Goal: Transaction & Acquisition: Purchase product/service

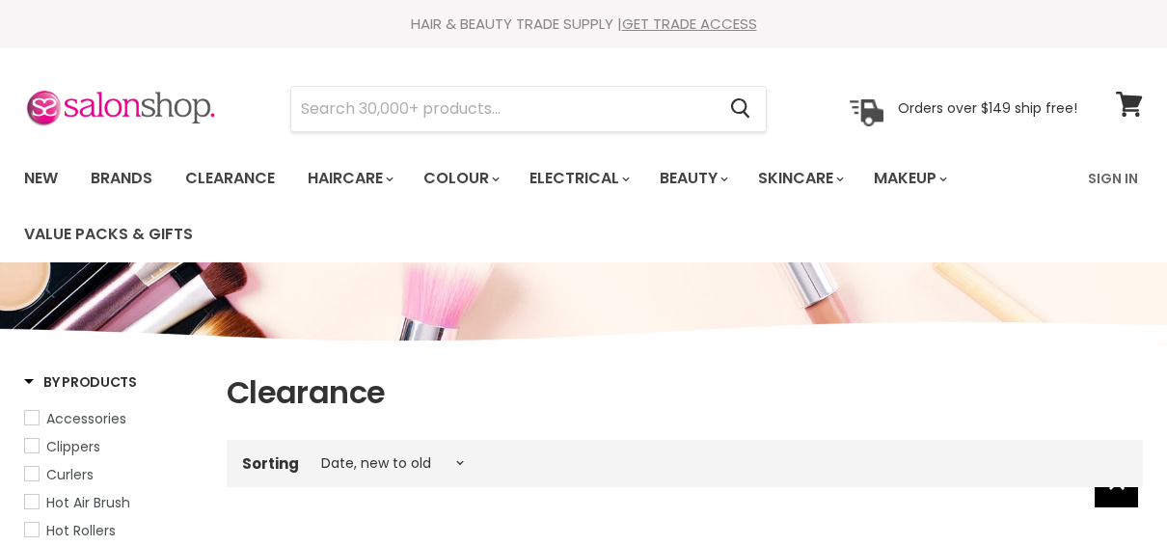
select select "created-descending"
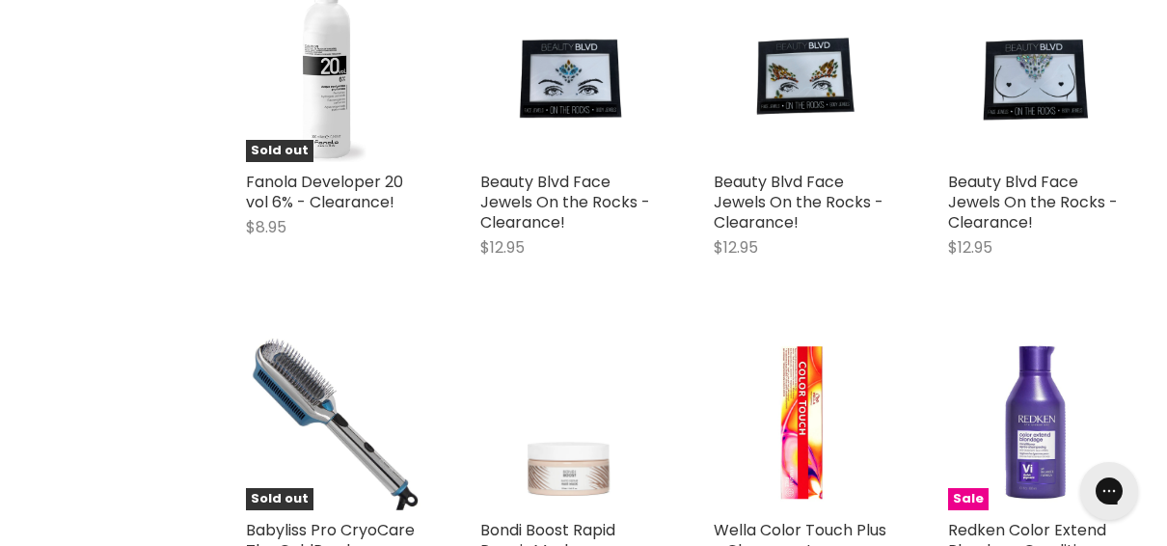
scroll to position [1350, 0]
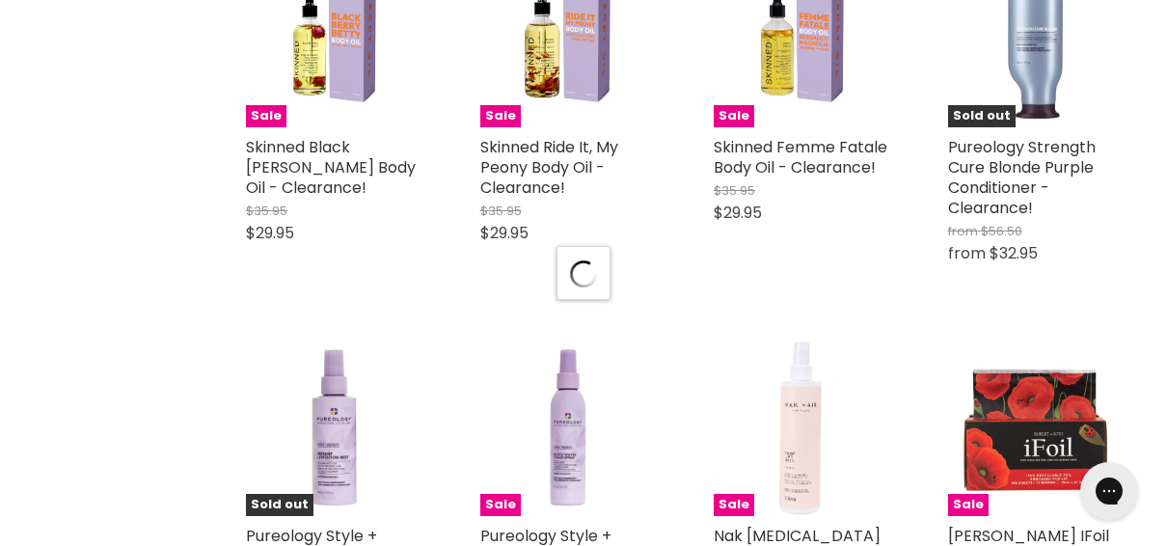
scroll to position [4051, 0]
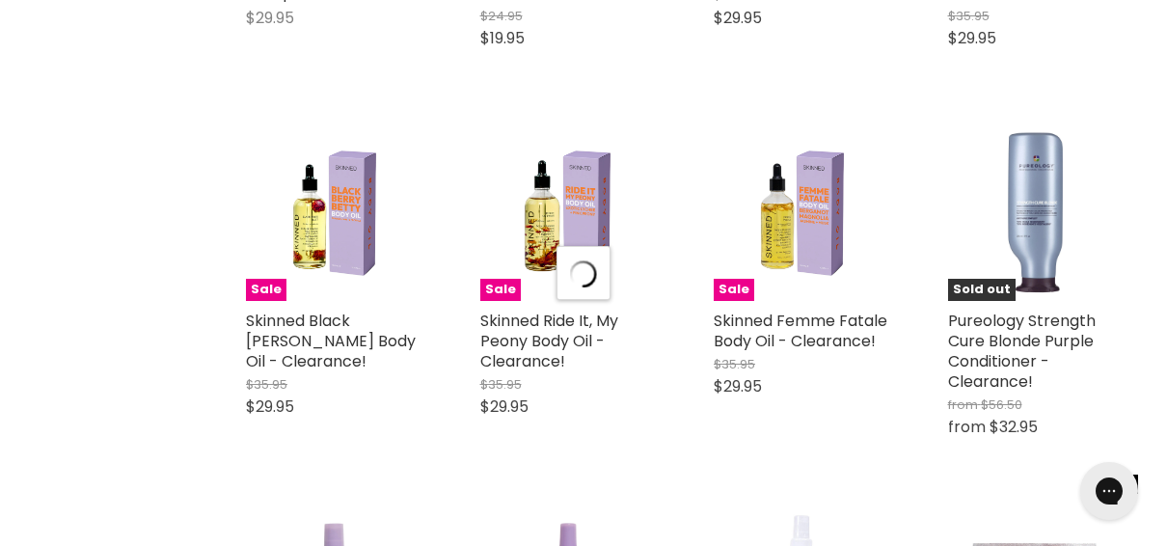
select select "created-descending"
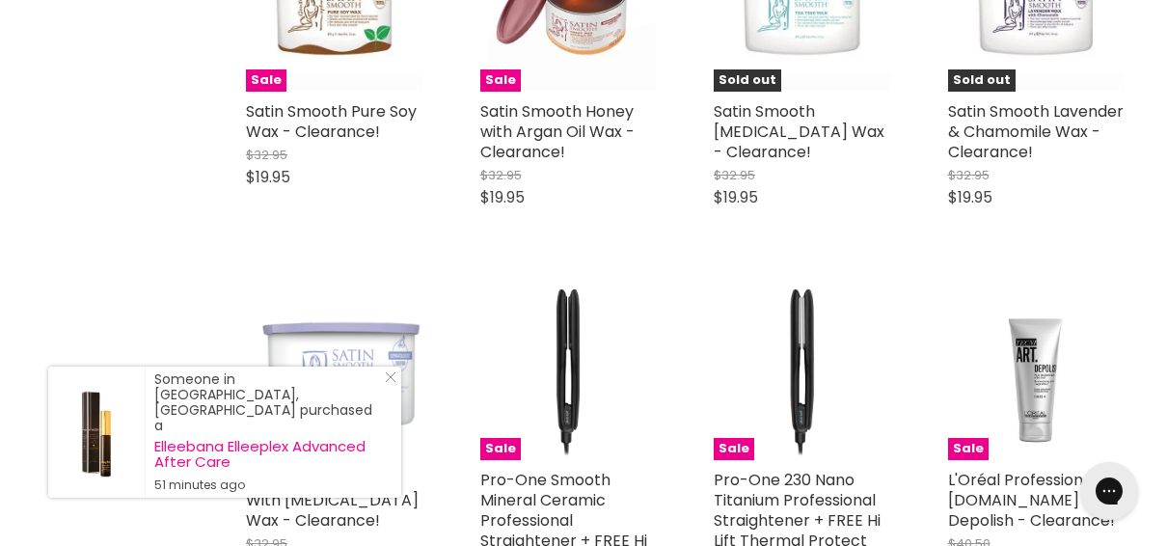
scroll to position [5883, 0]
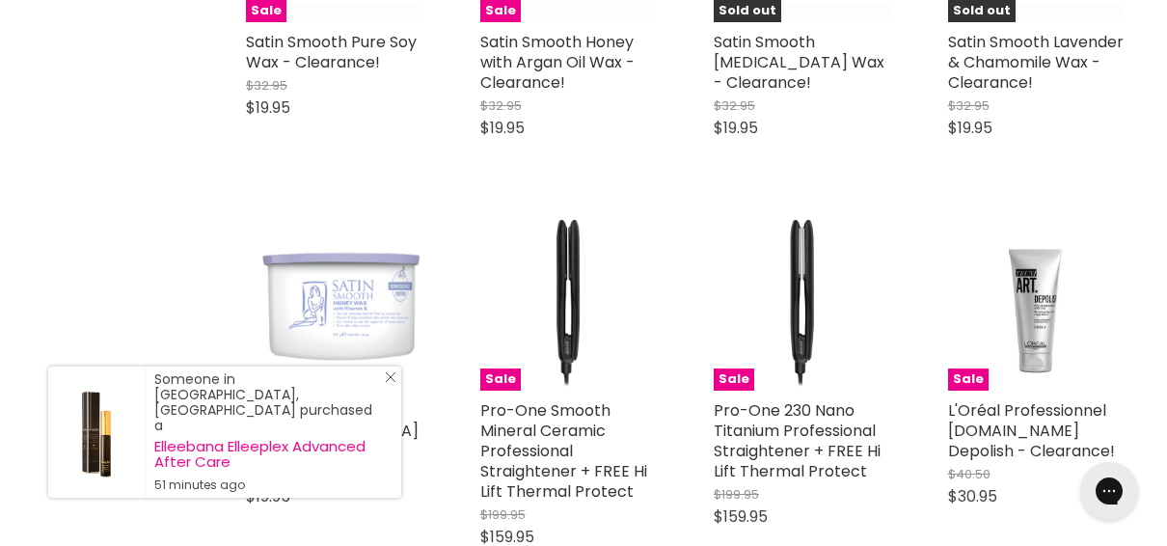
click at [388, 383] on icon "Close Icon" at bounding box center [391, 377] width 12 height 12
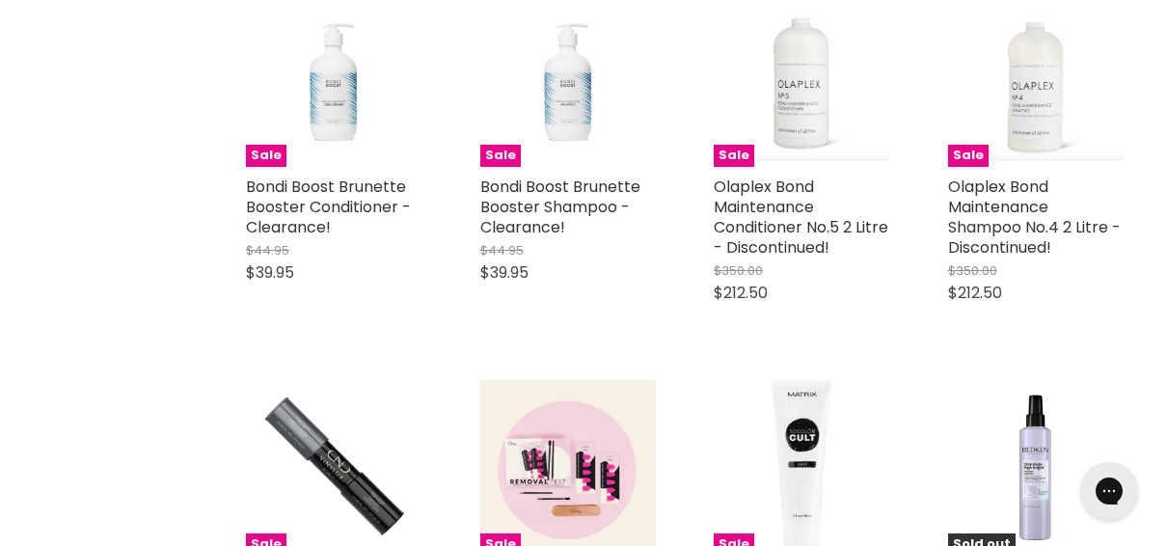
scroll to position [8198, 0]
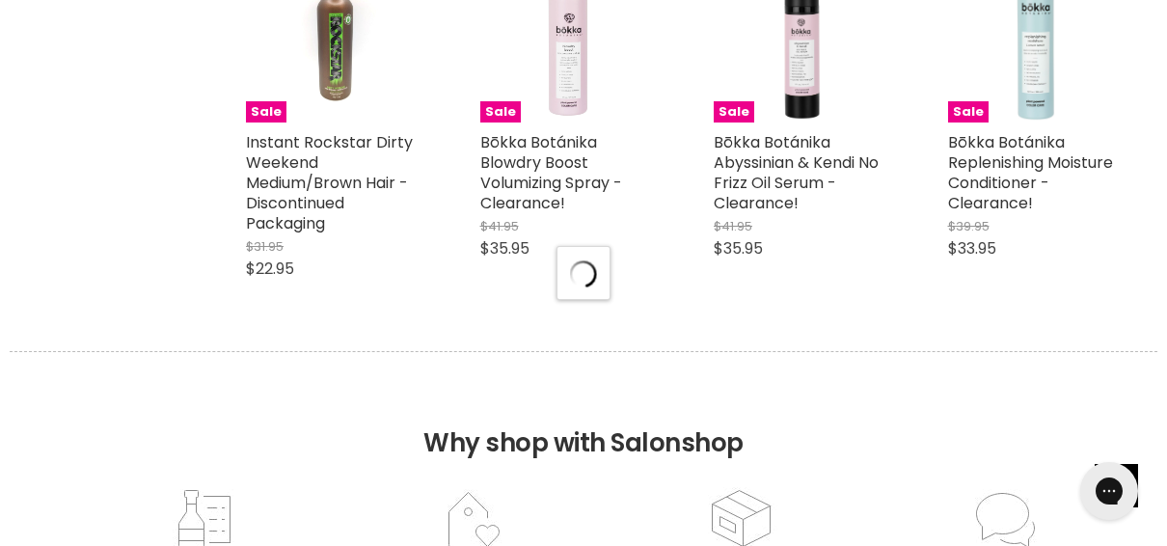
scroll to position [9548, 0]
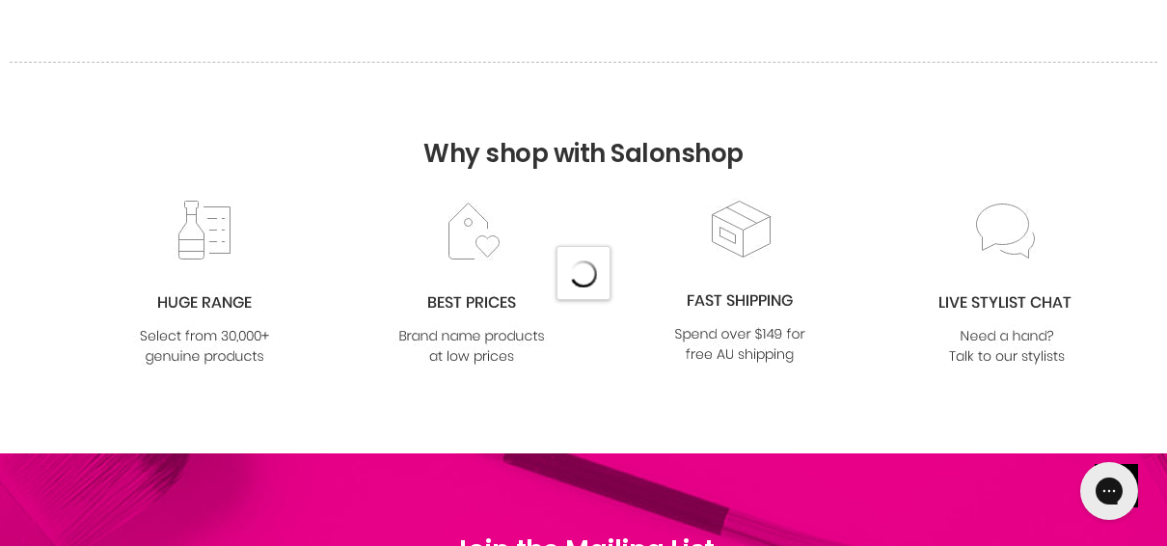
select select "created-descending"
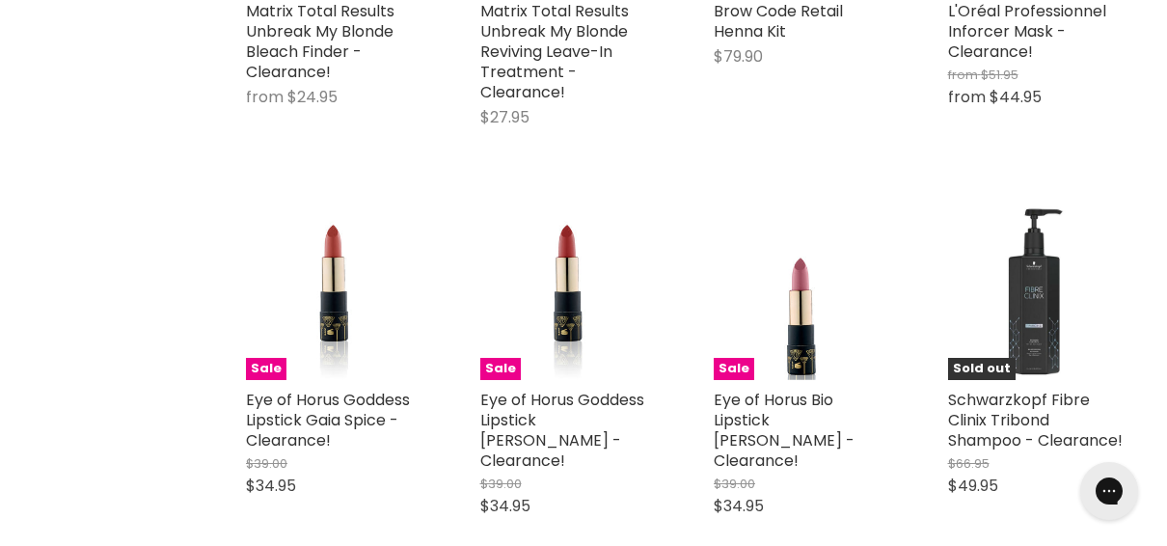
scroll to position [13309, 0]
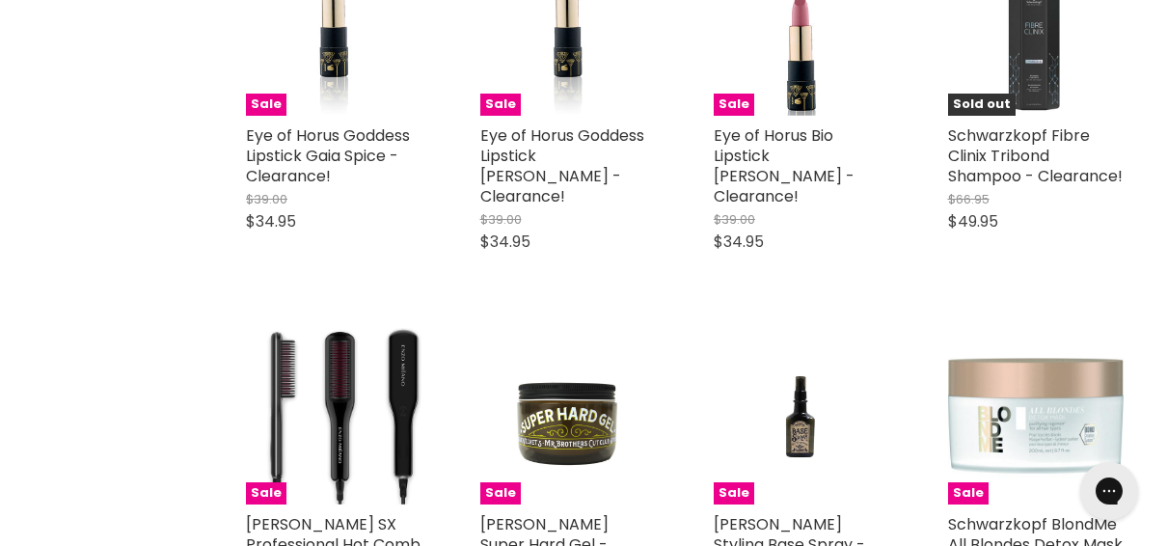
scroll to position [13695, 0]
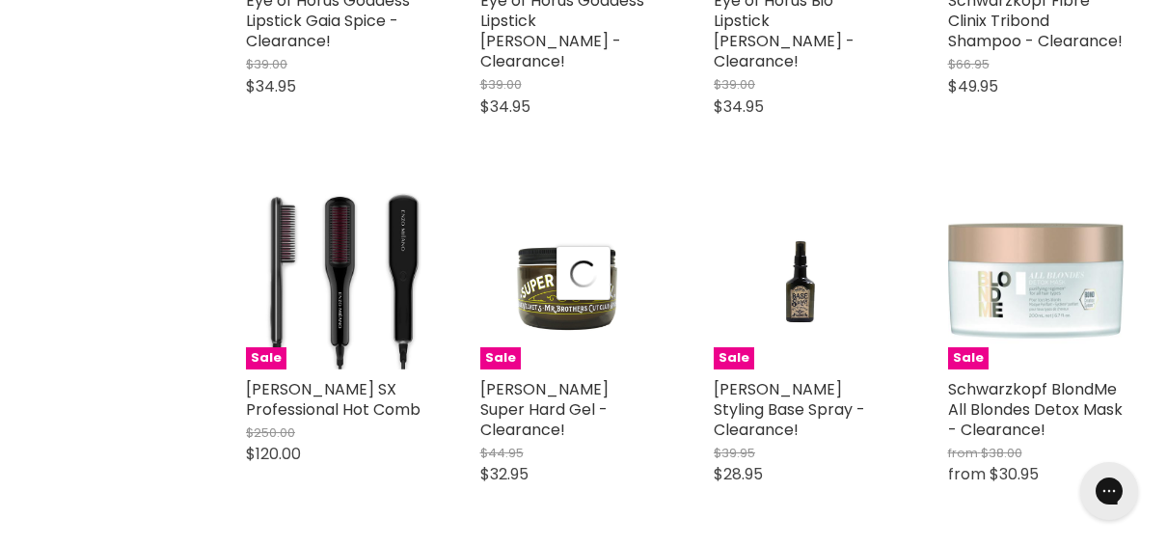
select select "created-descending"
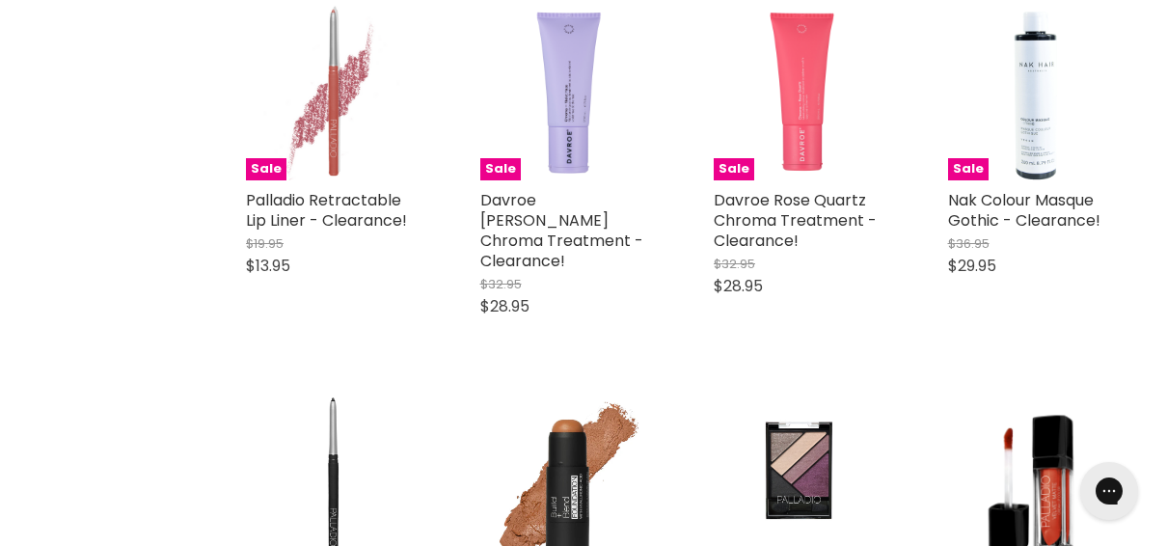
scroll to position [17746, 0]
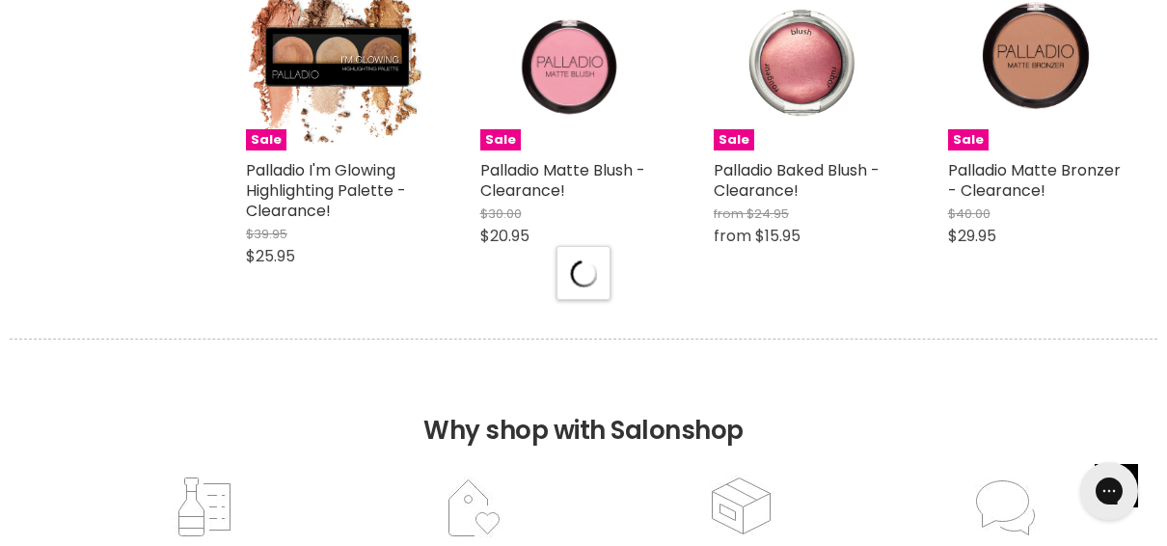
scroll to position [18517, 0]
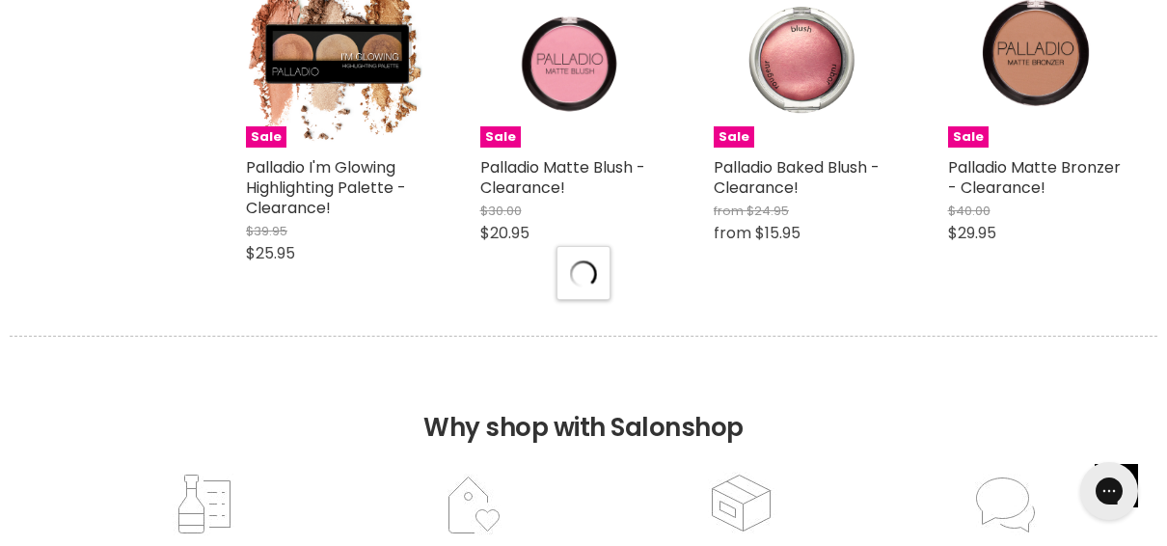
select select "created-descending"
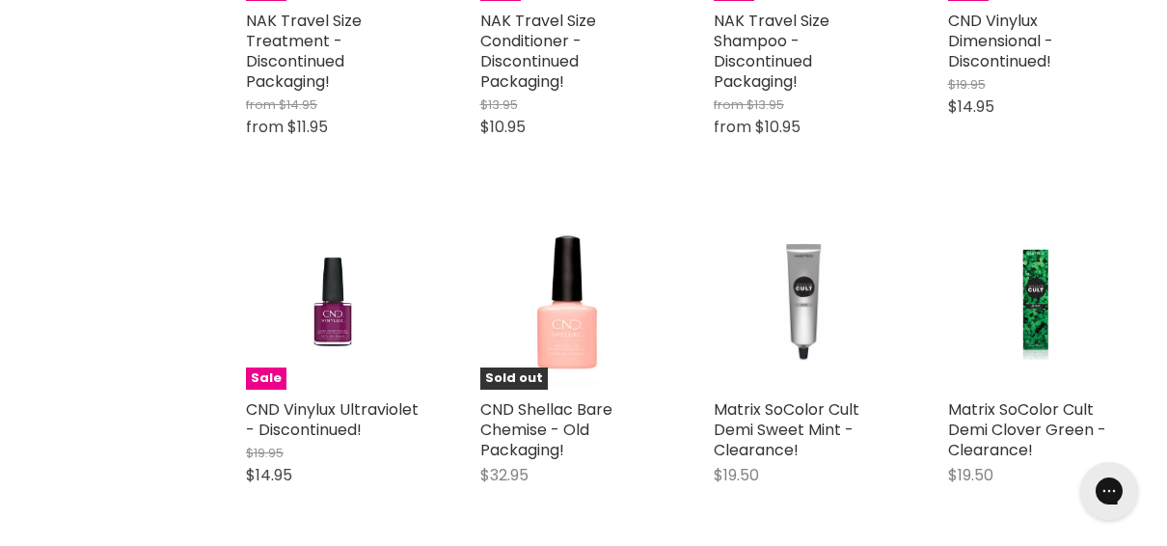
scroll to position [22279, 0]
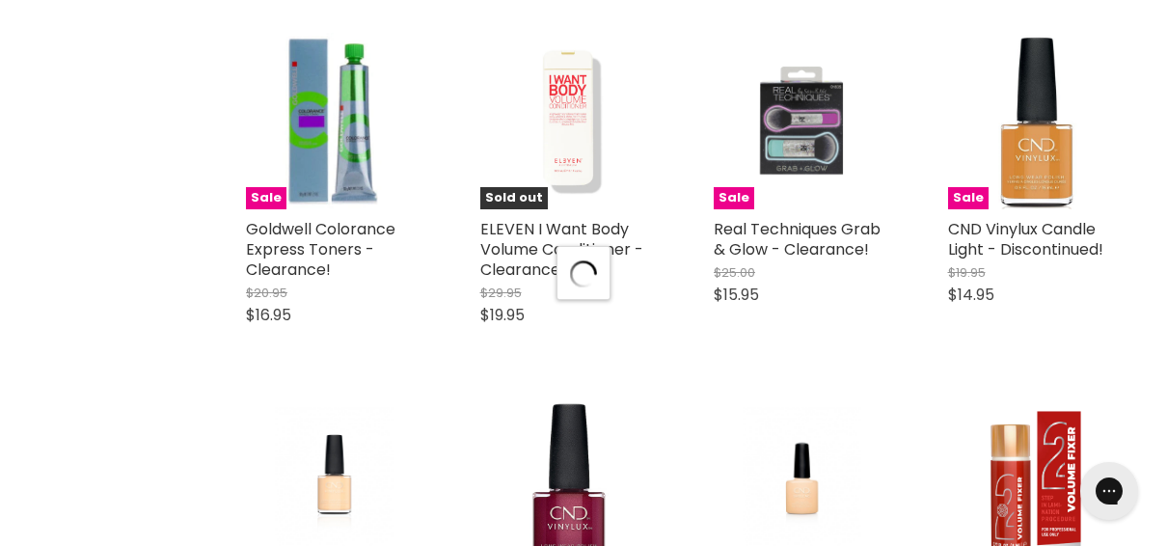
scroll to position [22857, 0]
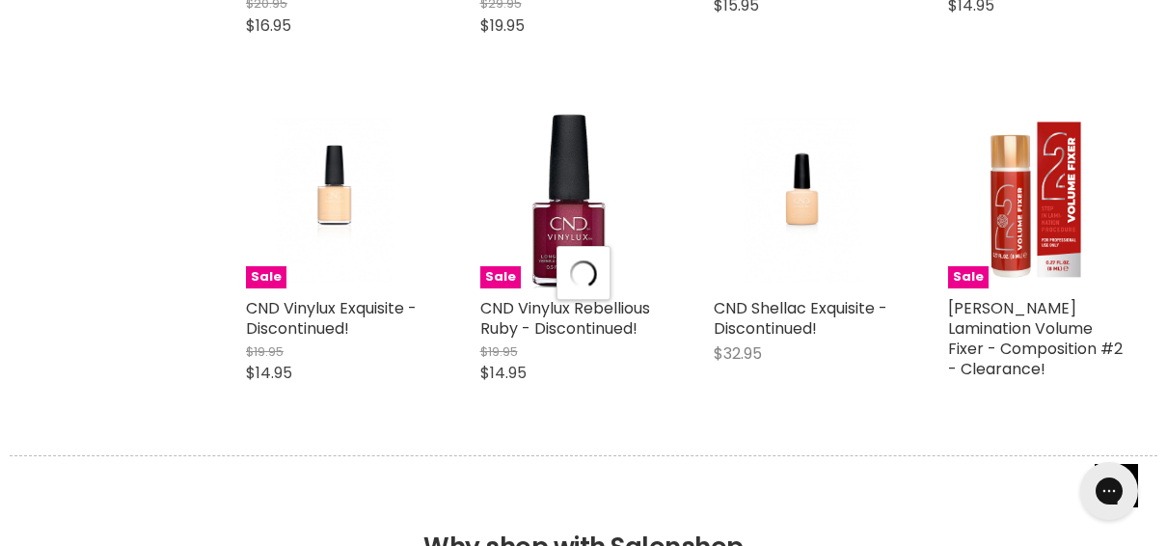
select select "created-descending"
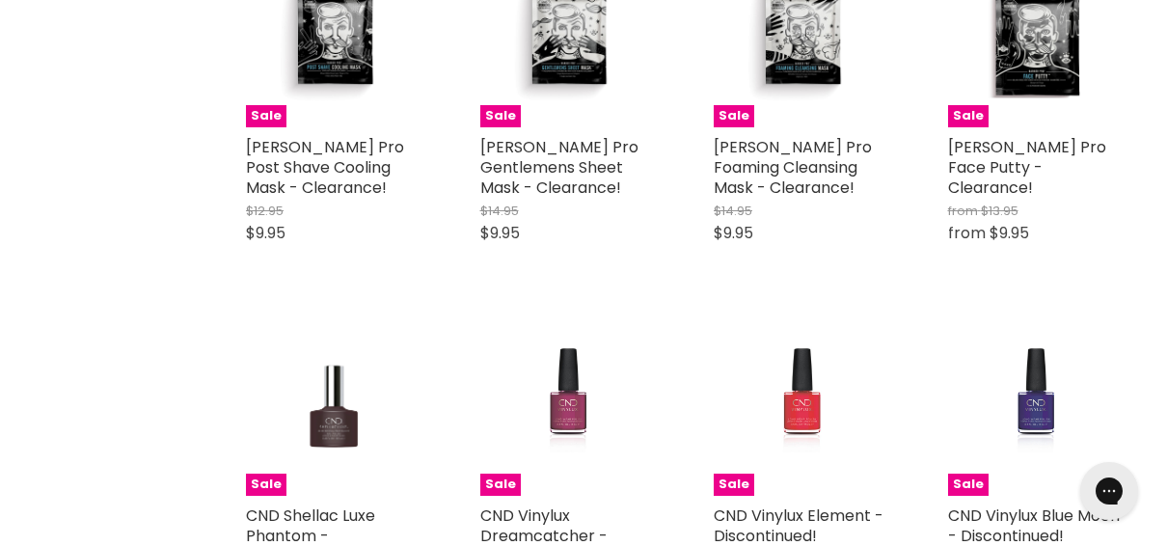
scroll to position [24497, 0]
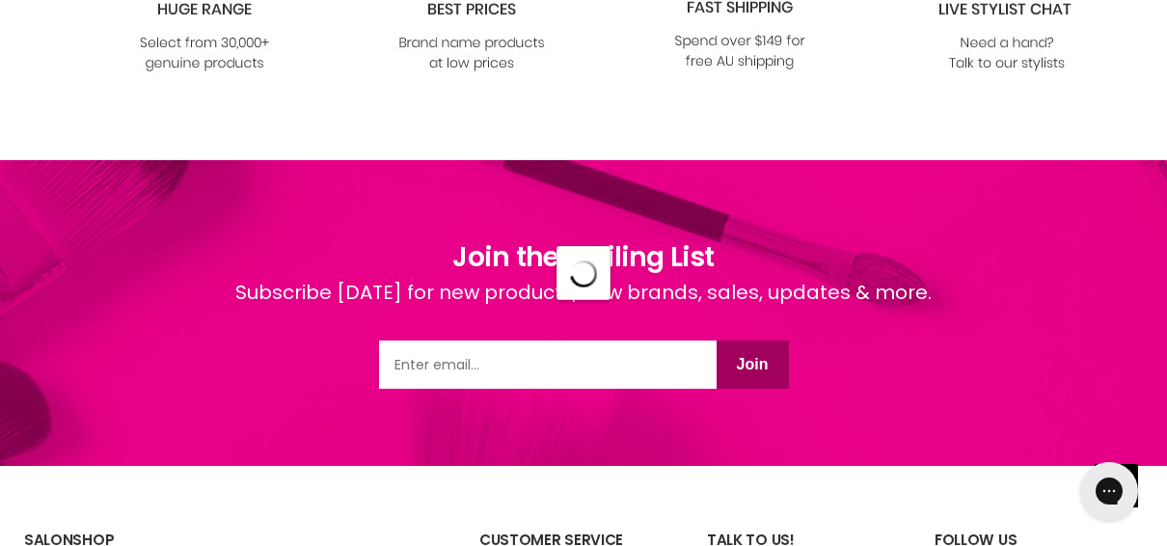
scroll to position [32274, 0]
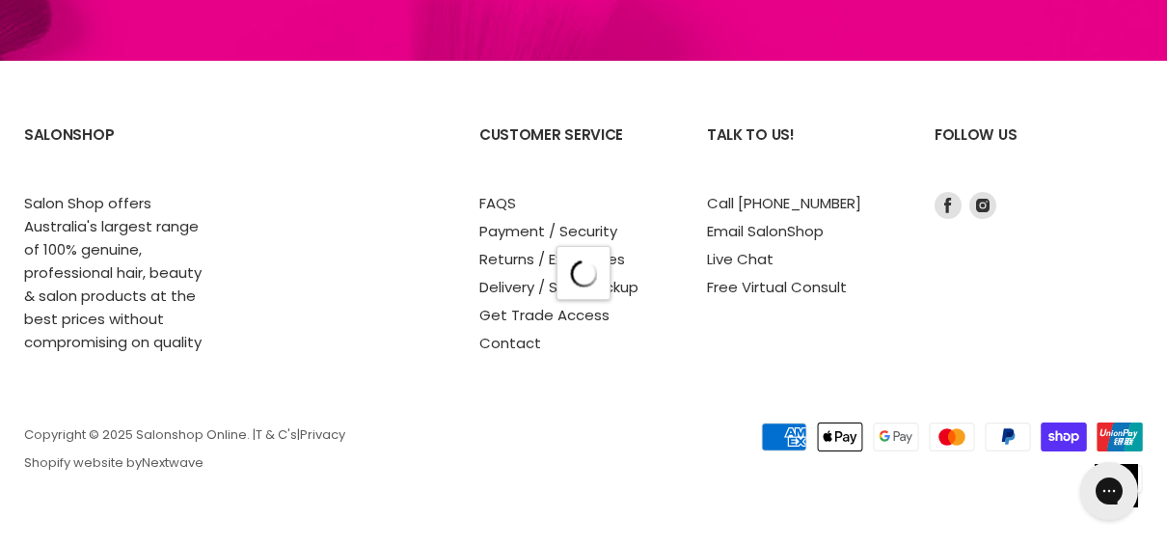
select select "created-descending"
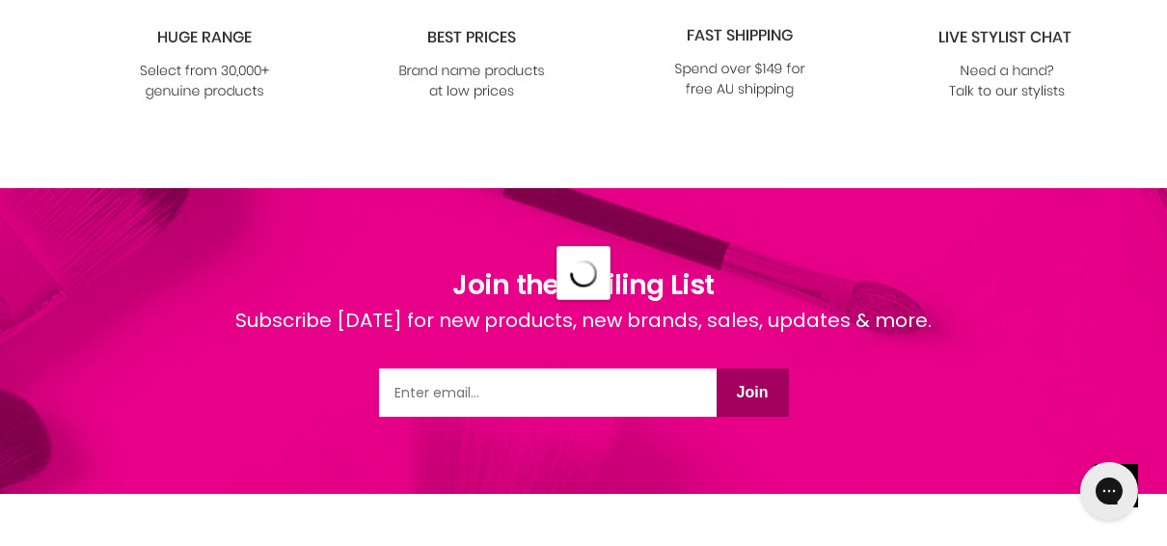
scroll to position [25205, 0]
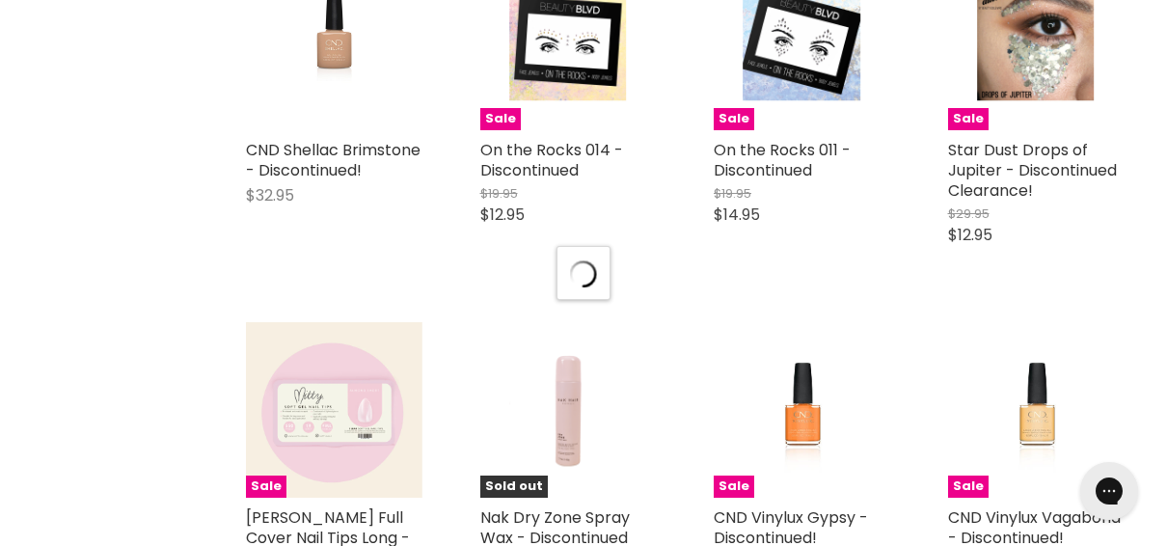
select select "created-descending"
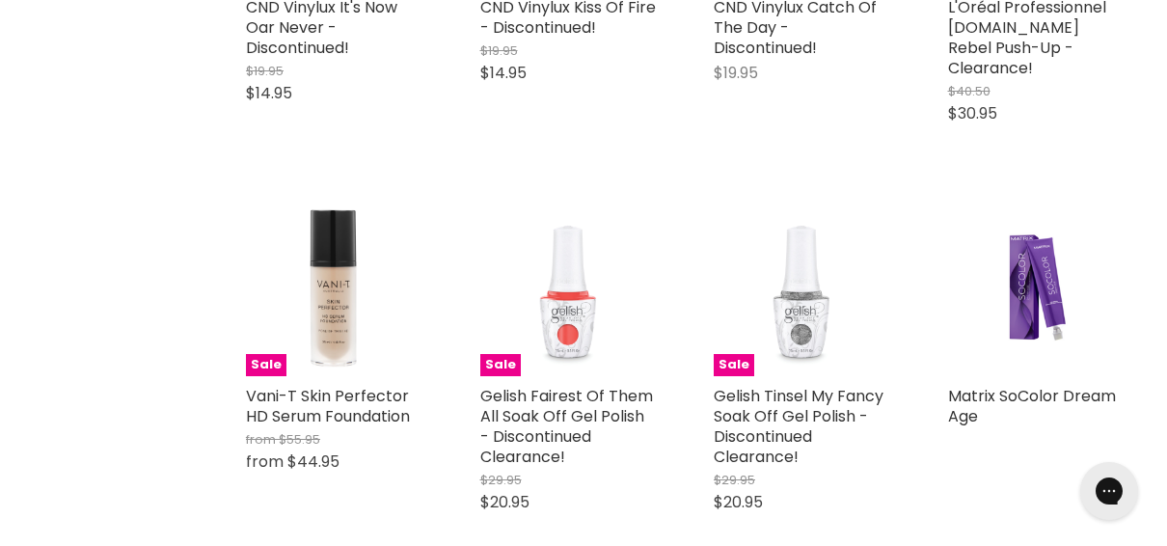
scroll to position [19129, 0]
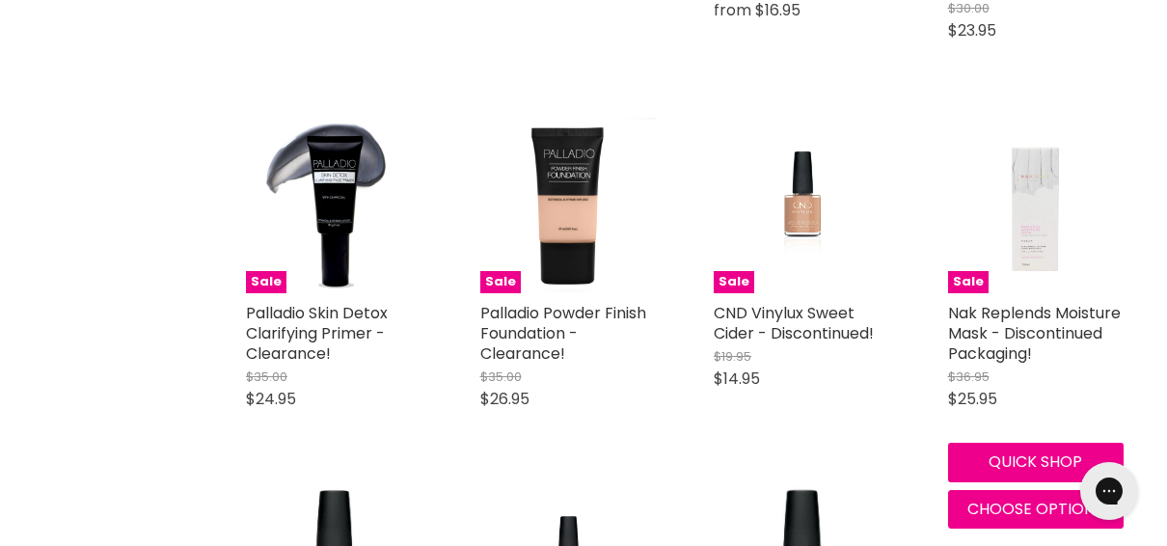
drag, startPoint x: 1166, startPoint y: 276, endPoint x: 1180, endPoint y: 226, distance: 52.2
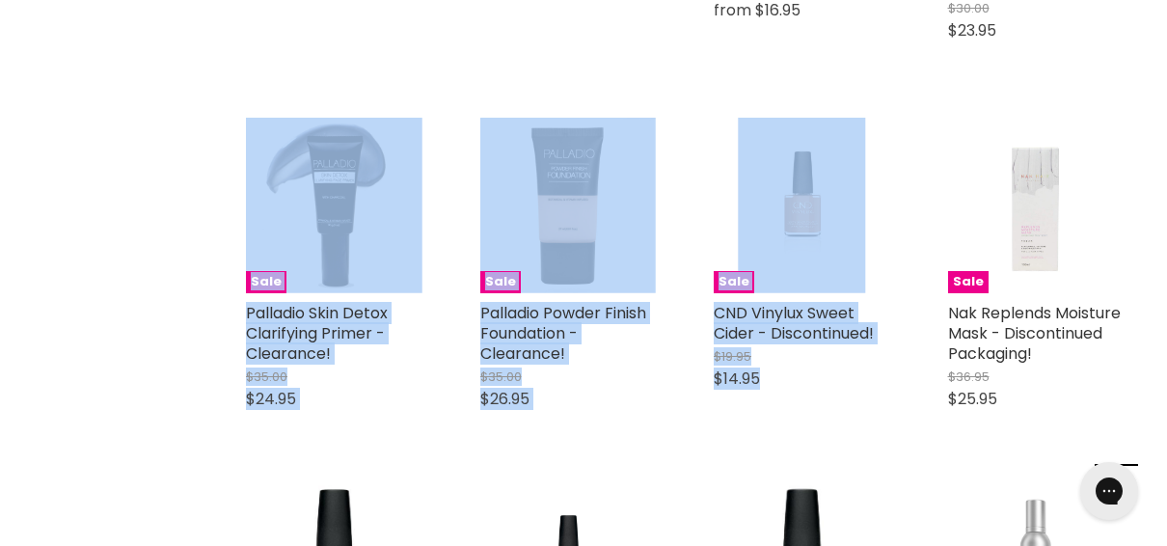
drag, startPoint x: 1159, startPoint y: 271, endPoint x: 1124, endPoint y: 108, distance: 166.9
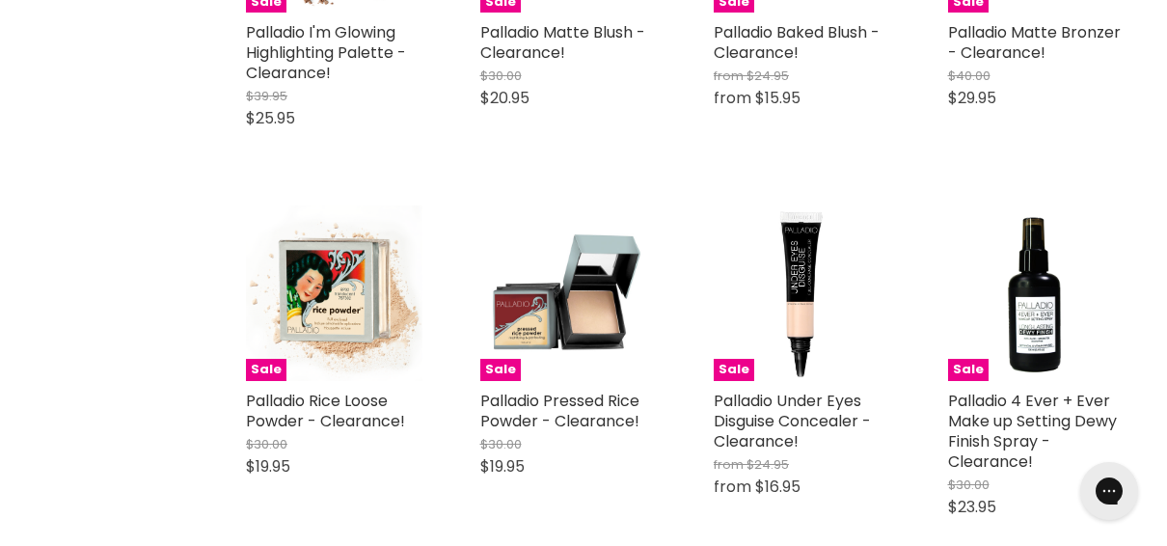
drag, startPoint x: 1163, startPoint y: 216, endPoint x: 1184, endPoint y: 212, distance: 21.6
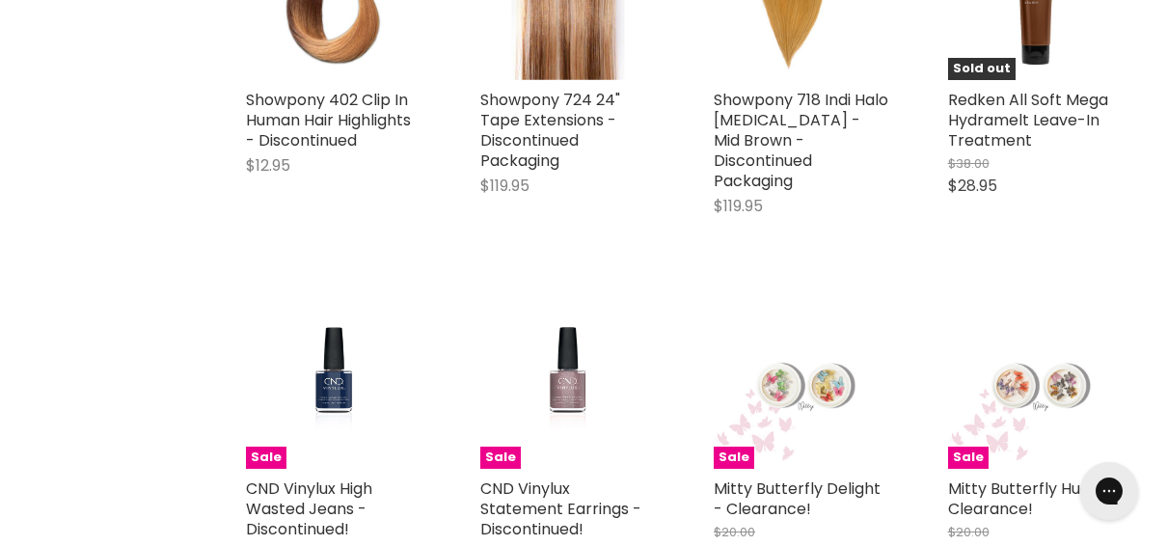
scroll to position [11974, 0]
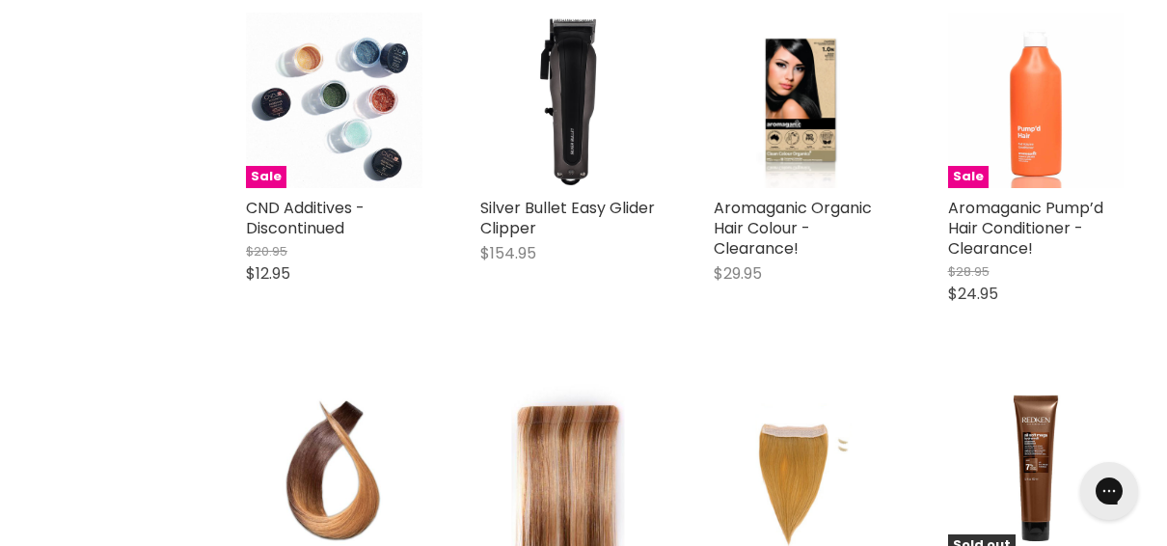
drag, startPoint x: 1155, startPoint y: 160, endPoint x: 1169, endPoint y: 174, distance: 19.1
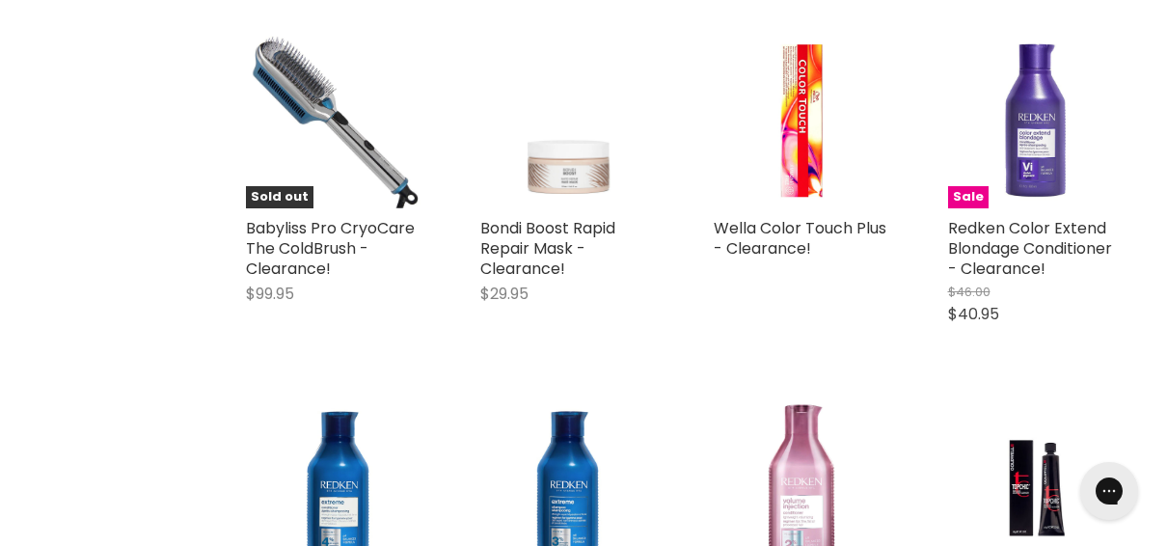
scroll to position [0, 0]
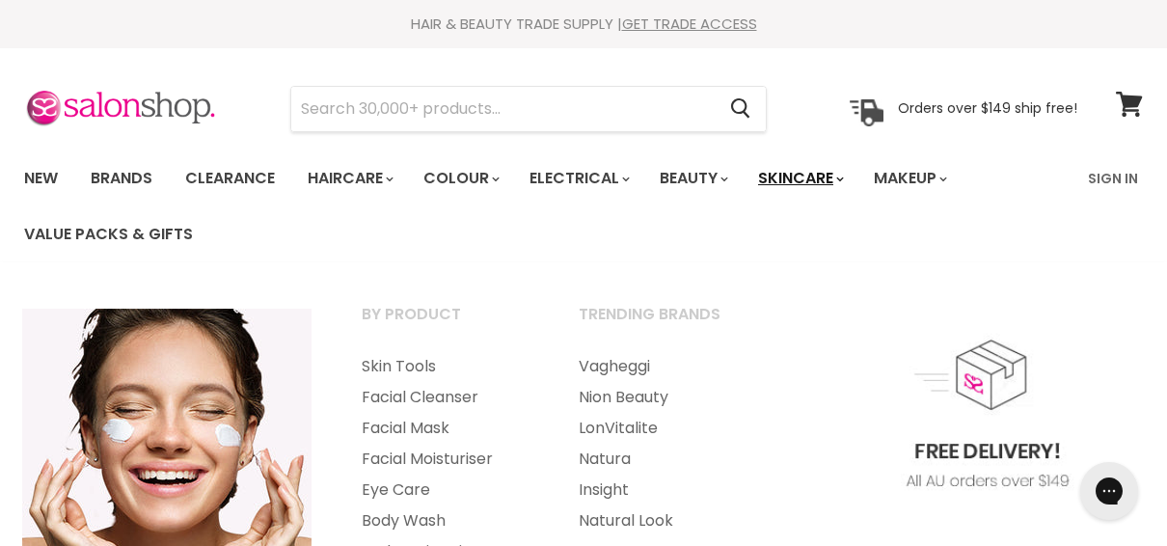
click at [855, 173] on link "Skincare" at bounding box center [800, 178] width 112 height 41
click at [821, 182] on link "Skincare" at bounding box center [800, 178] width 112 height 41
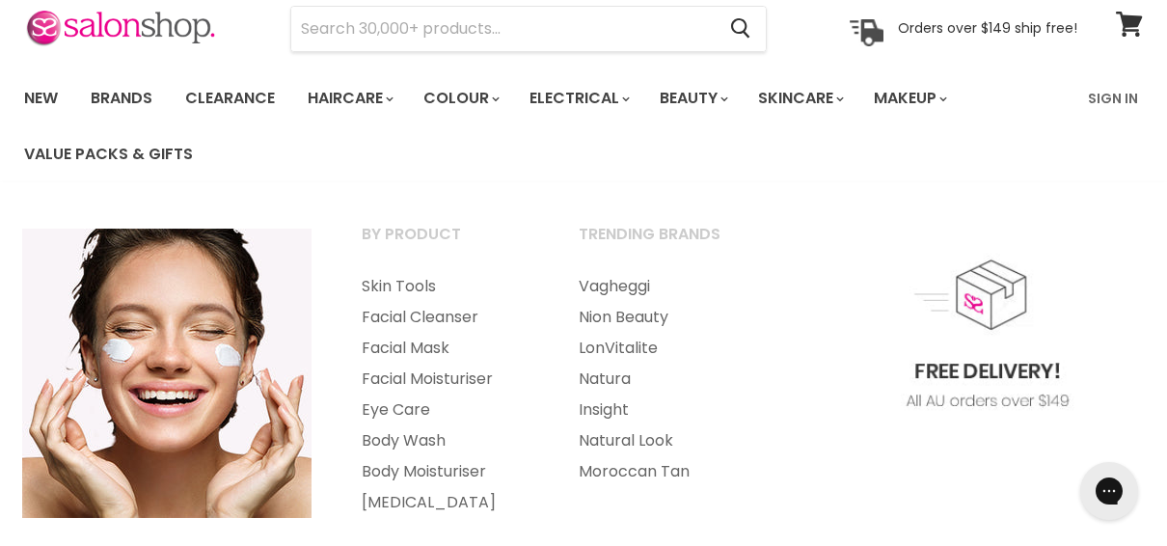
scroll to position [96, 0]
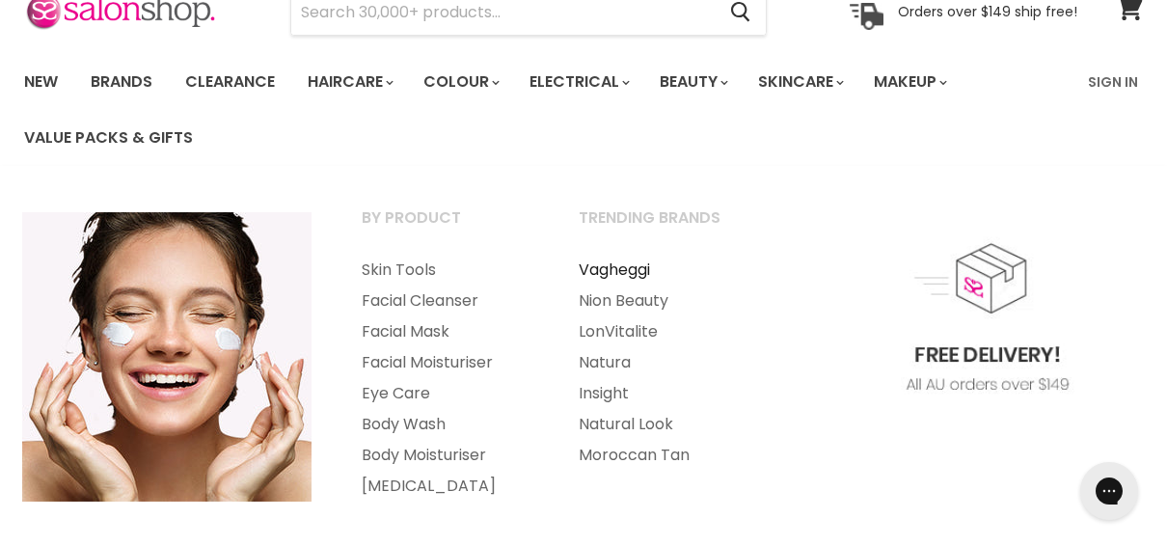
click at [600, 272] on link "Vagheggi" at bounding box center [661, 270] width 213 height 31
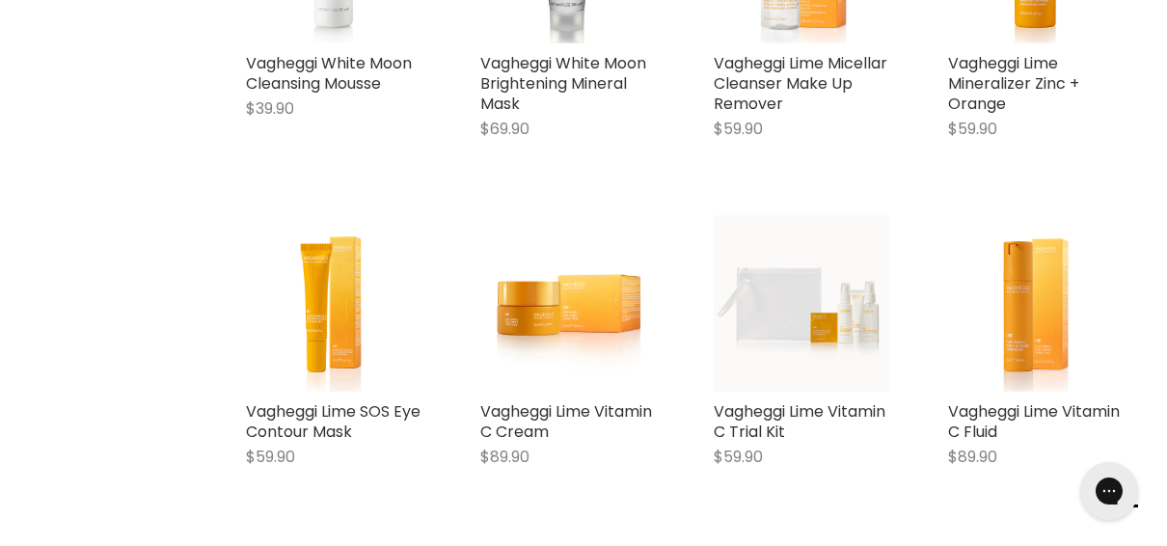
scroll to position [2604, 0]
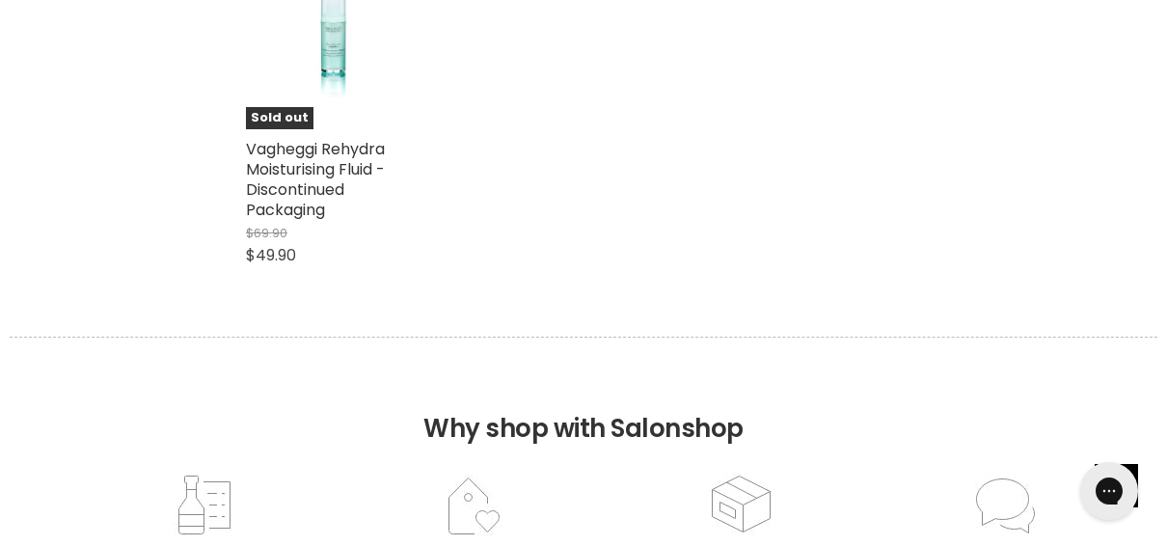
scroll to position [6076, 0]
